Goal: Information Seeking & Learning: Learn about a topic

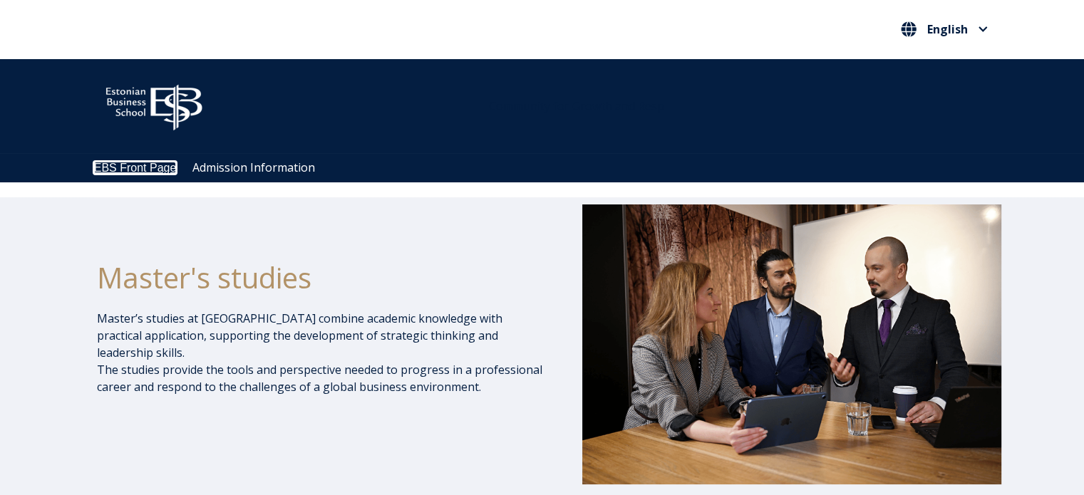
drag, startPoint x: 127, startPoint y: 166, endPoint x: 118, endPoint y: 175, distance: 13.1
click at [127, 166] on link "EBS Front Page" at bounding box center [135, 168] width 83 height 12
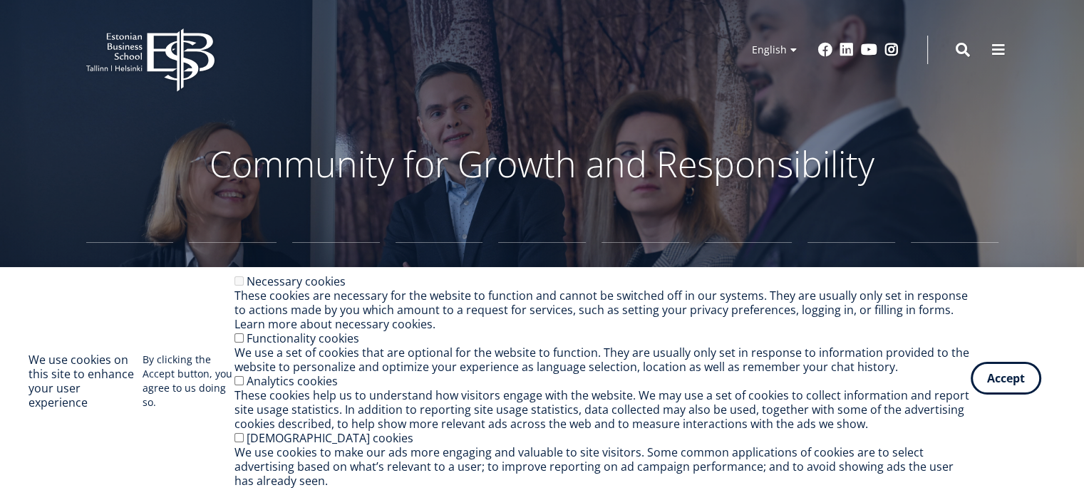
click at [1012, 373] on button "Accept" at bounding box center [1005, 378] width 71 height 33
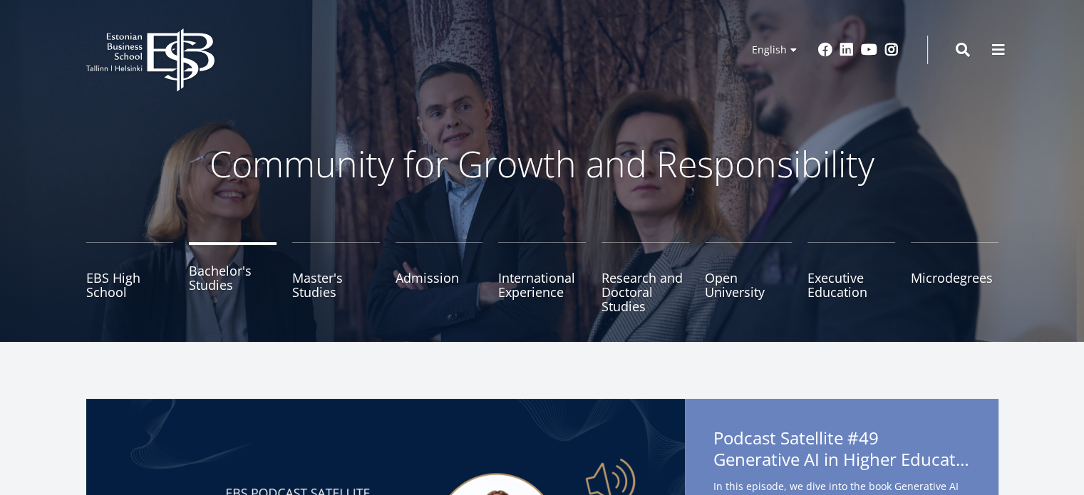
click at [216, 276] on link "Bachelor's Studies" at bounding box center [233, 277] width 88 height 71
